Goal: Transaction & Acquisition: Purchase product/service

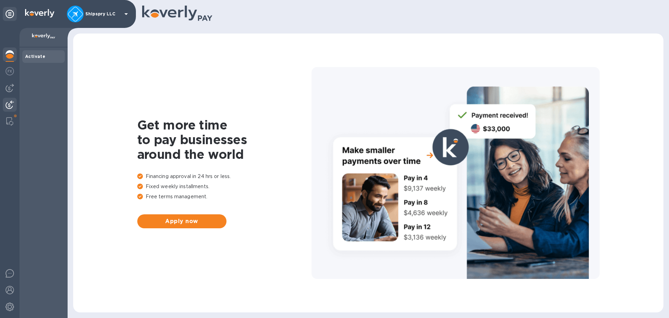
click at [5, 101] on div at bounding box center [10, 105] width 14 height 15
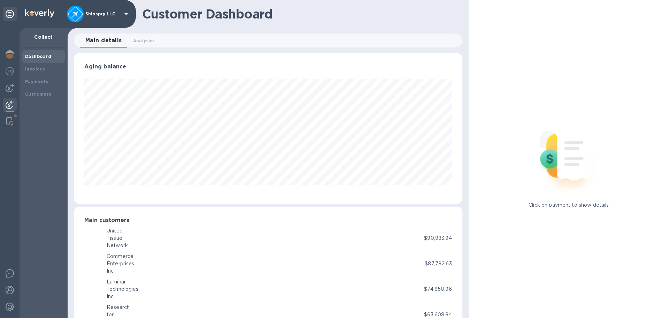
scroll to position [348486, 348250]
click at [13, 291] on img at bounding box center [10, 290] width 8 height 8
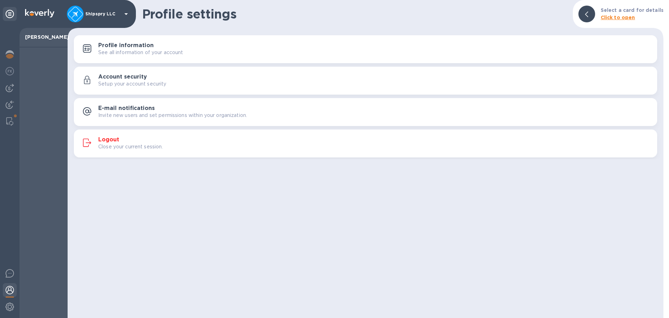
click at [109, 134] on button "Logout Close your current session." at bounding box center [366, 143] width 584 height 28
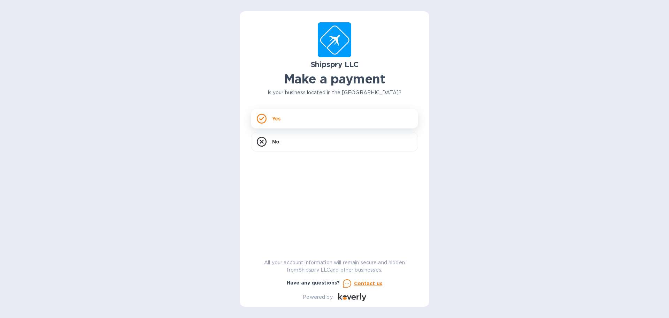
click at [289, 119] on div "Yes" at bounding box center [334, 119] width 167 height 20
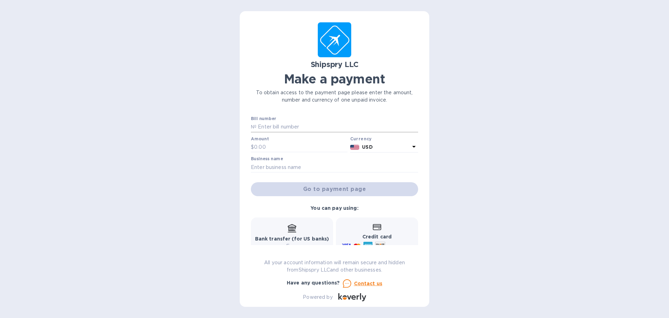
click at [289, 126] on input "text" at bounding box center [338, 127] width 162 height 10
type input "40107A"
type input "425"
paste input "Cochlear Americas"
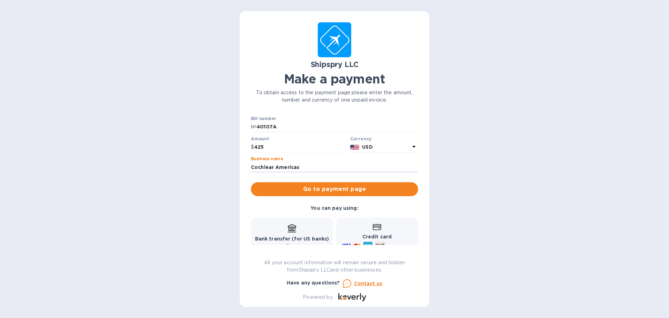
type input "Cochlear Americas"
click at [534, 181] on div "Shipspry LLC Make a payment To obtain access to the payment page please enter t…" at bounding box center [334, 159] width 669 height 318
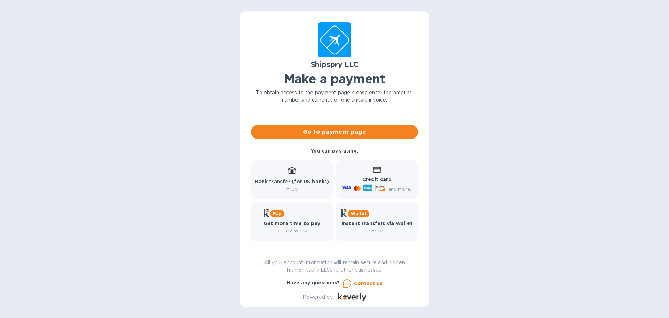
scroll to position [58, 0]
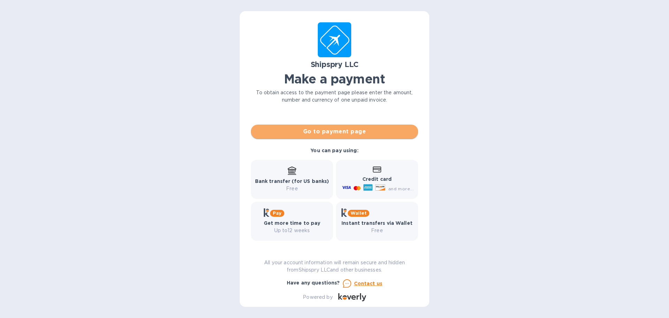
click at [339, 129] on span "Go to payment page" at bounding box center [335, 131] width 156 height 8
